Goal: Task Accomplishment & Management: Manage account settings

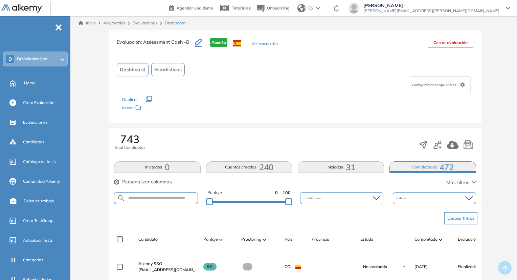
click at [478, 5] on span "[PERSON_NAME]" at bounding box center [432, 5] width 136 height 5
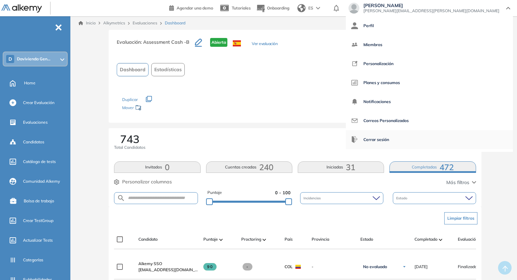
click at [389, 137] on span "Cerrar sesión" at bounding box center [377, 139] width 26 height 16
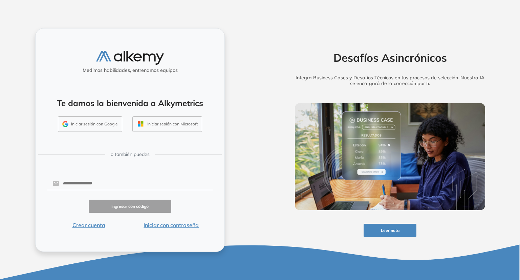
click at [87, 124] on button "Iniciar sesión con Google" at bounding box center [90, 124] width 64 height 16
